Goal: Use online tool/utility: Utilize a website feature to perform a specific function

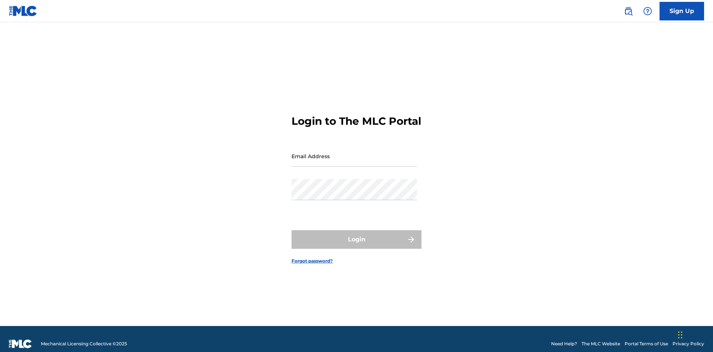
scroll to position [10, 0]
click at [354, 153] on input "Email Address" at bounding box center [353, 156] width 125 height 21
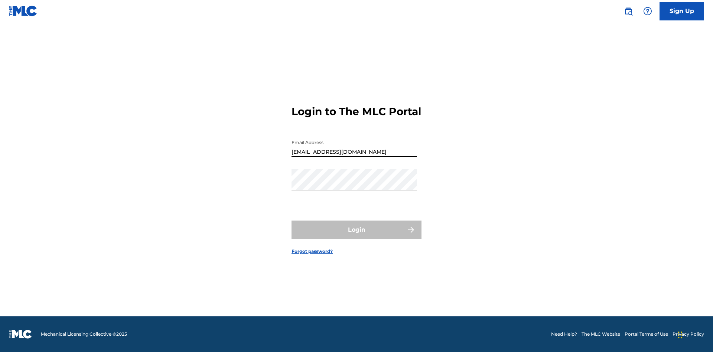
type input "[EMAIL_ADDRESS][DOMAIN_NAME]"
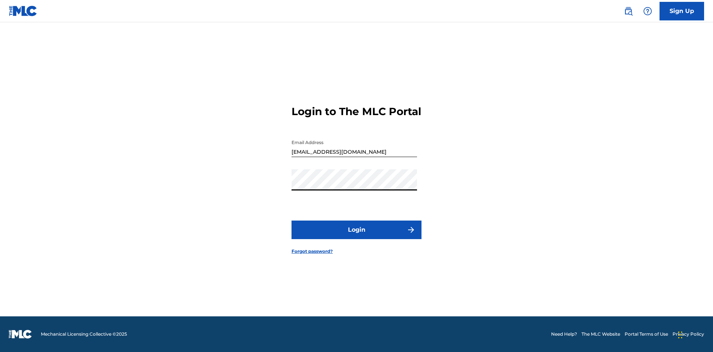
click at [356, 236] on button "Login" at bounding box center [356, 230] width 130 height 19
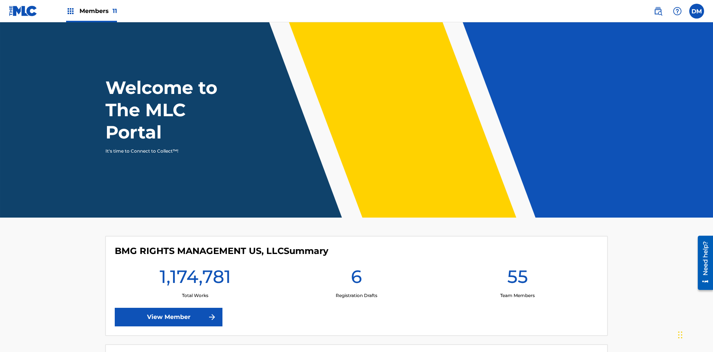
scroll to position [32, 0]
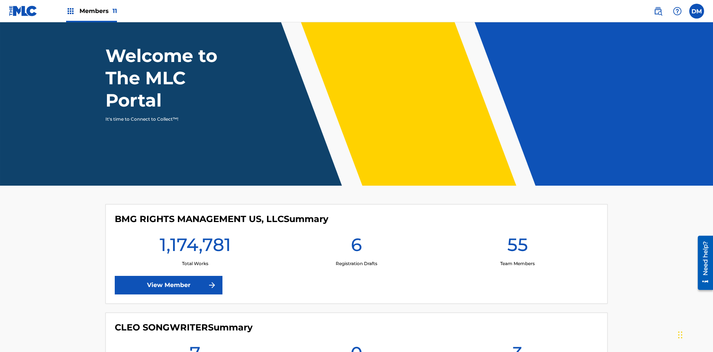
click at [91, 11] on span "Members 11" at bounding box center [97, 11] width 37 height 9
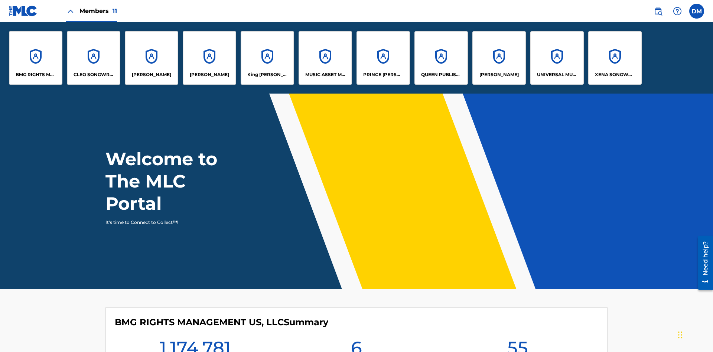
click at [267, 75] on p "King [PERSON_NAME]" at bounding box center [267, 74] width 40 height 7
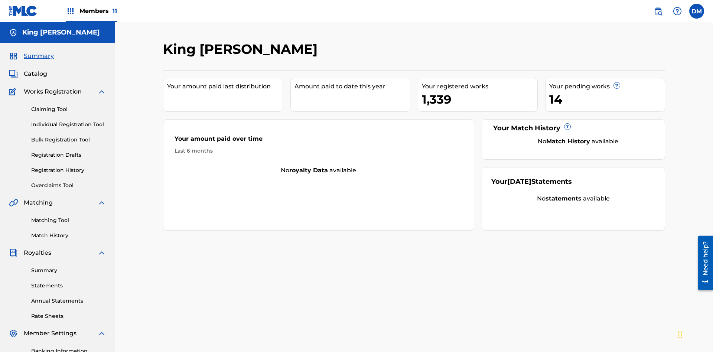
click at [69, 182] on link "Overclaims Tool" at bounding box center [68, 186] width 75 height 8
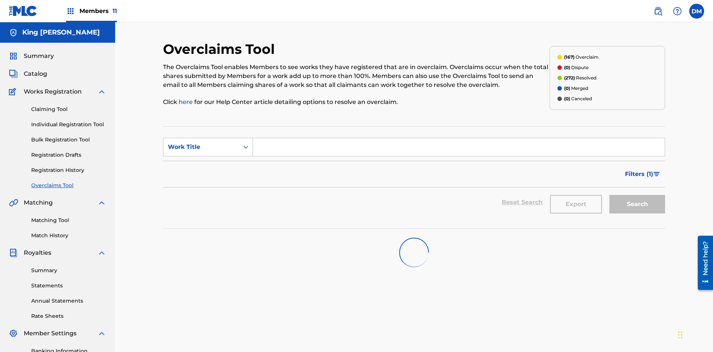
click at [639, 170] on span "Filters ( 1 )" at bounding box center [639, 174] width 28 height 9
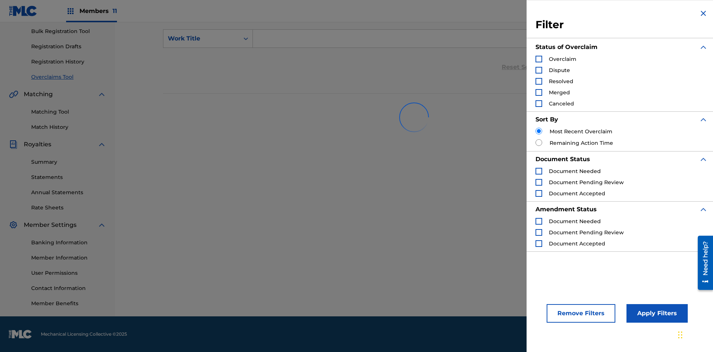
click at [539, 59] on div "Search Form" at bounding box center [538, 59] width 7 height 7
click at [656, 313] on button "Apply Filters" at bounding box center [656, 313] width 61 height 19
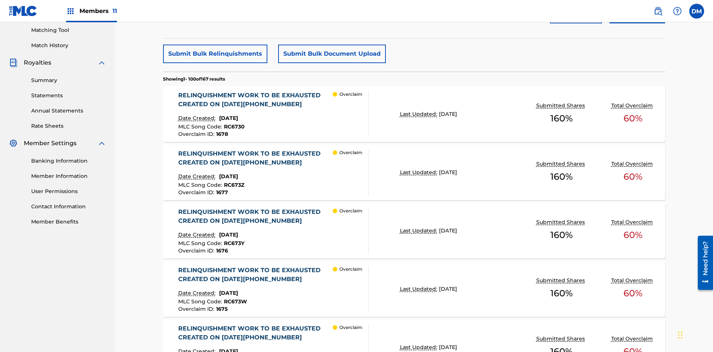
click at [215, 54] on button "Submit Bulk Relinquishments" at bounding box center [215, 54] width 104 height 19
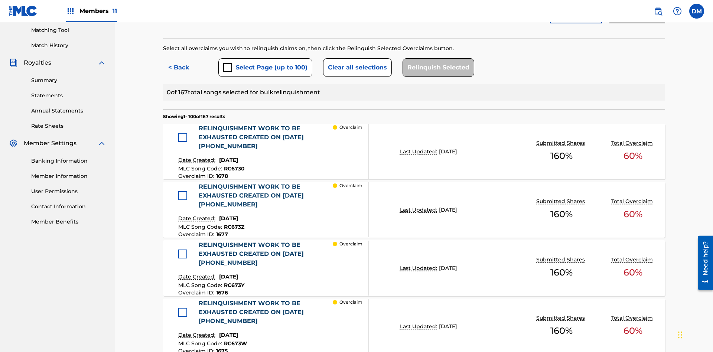
click at [265, 58] on button "Select Page (up to 100)" at bounding box center [265, 67] width 94 height 19
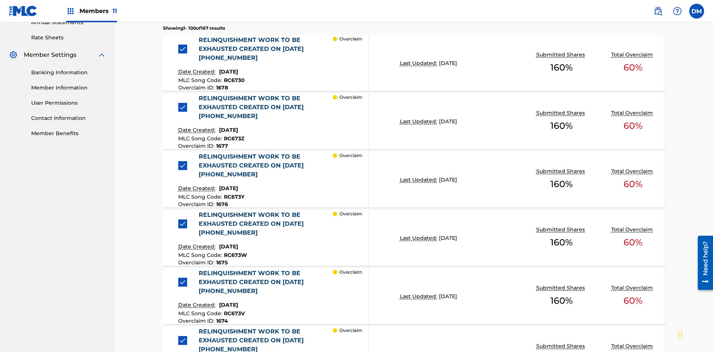
scroll to position [204, 0]
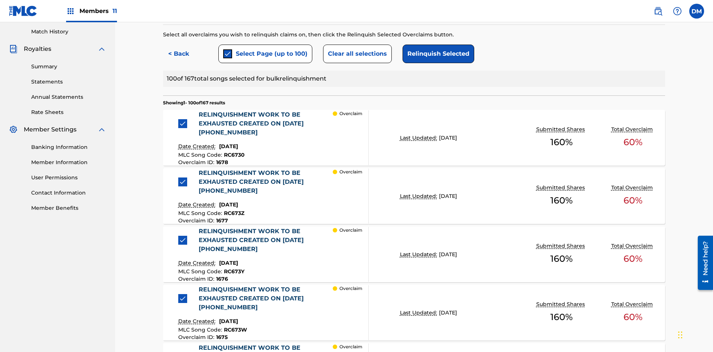
click at [356, 54] on button "Clear all selections" at bounding box center [357, 54] width 69 height 19
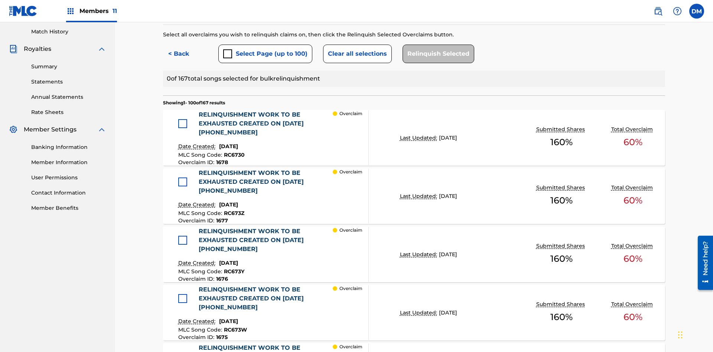
scroll to position [159, 0]
